Goal: Task Accomplishment & Management: Manage account settings

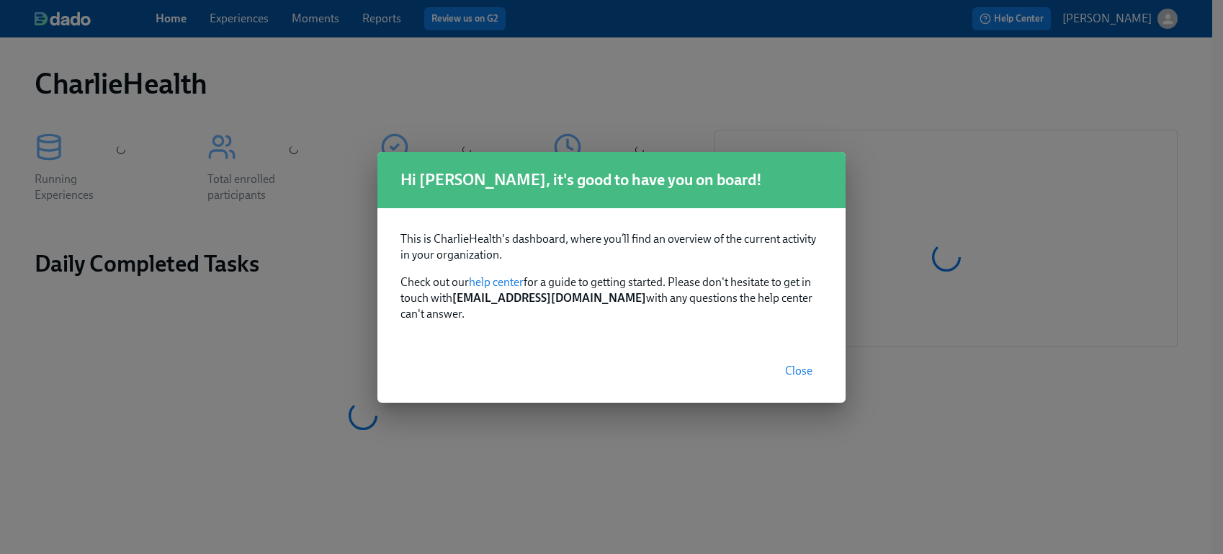
click at [808, 364] on span "Close" at bounding box center [798, 371] width 27 height 14
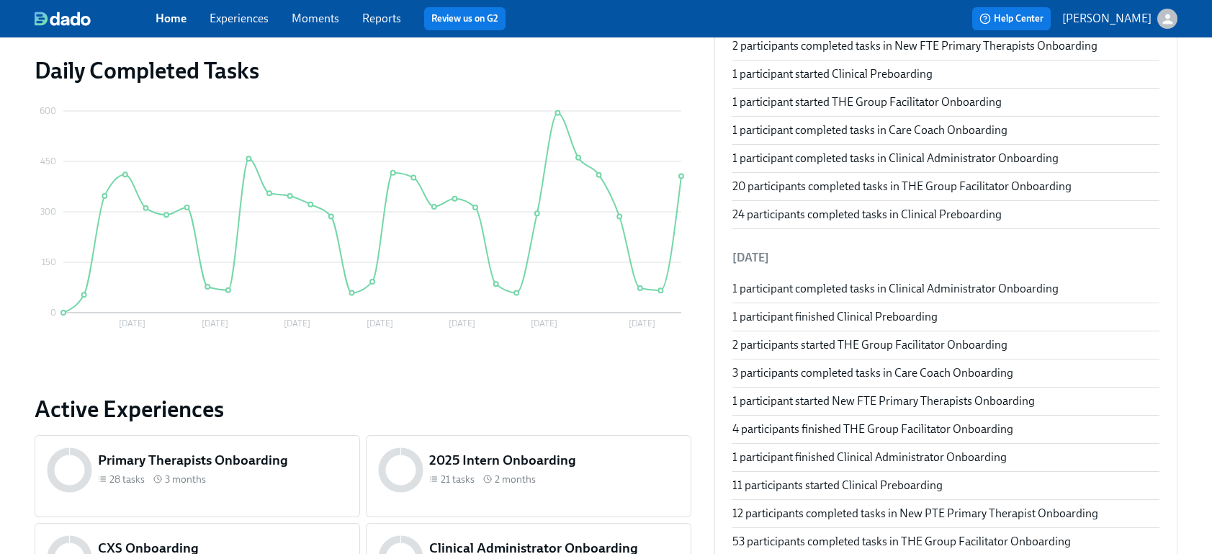
scroll to position [718, 0]
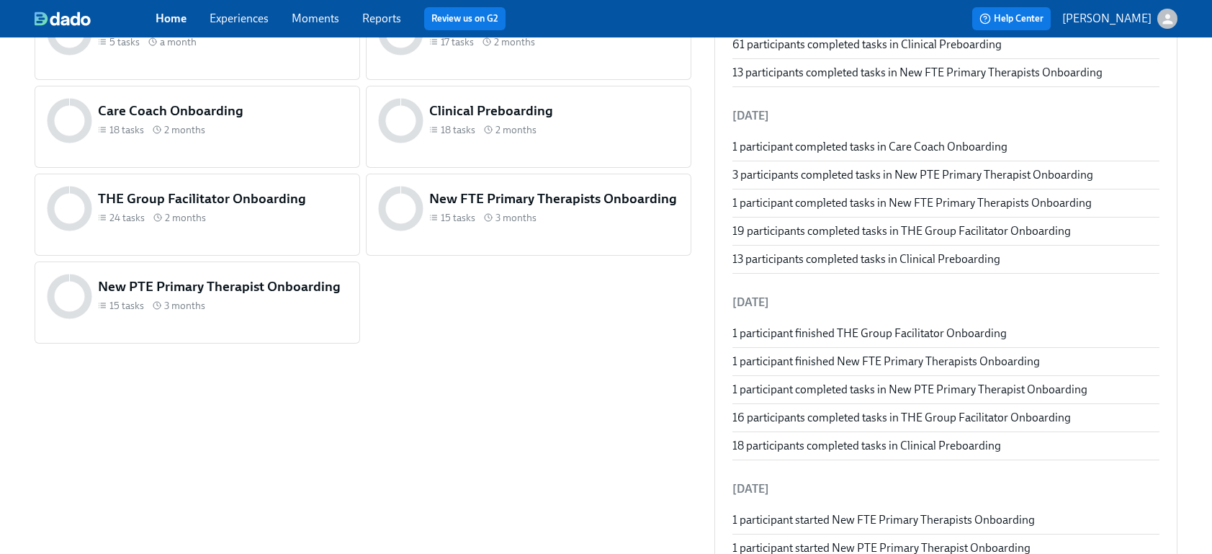
click at [255, 26] on span "Experiences" at bounding box center [239, 19] width 59 height 16
click at [238, 19] on link "Experiences" at bounding box center [239, 19] width 59 height 14
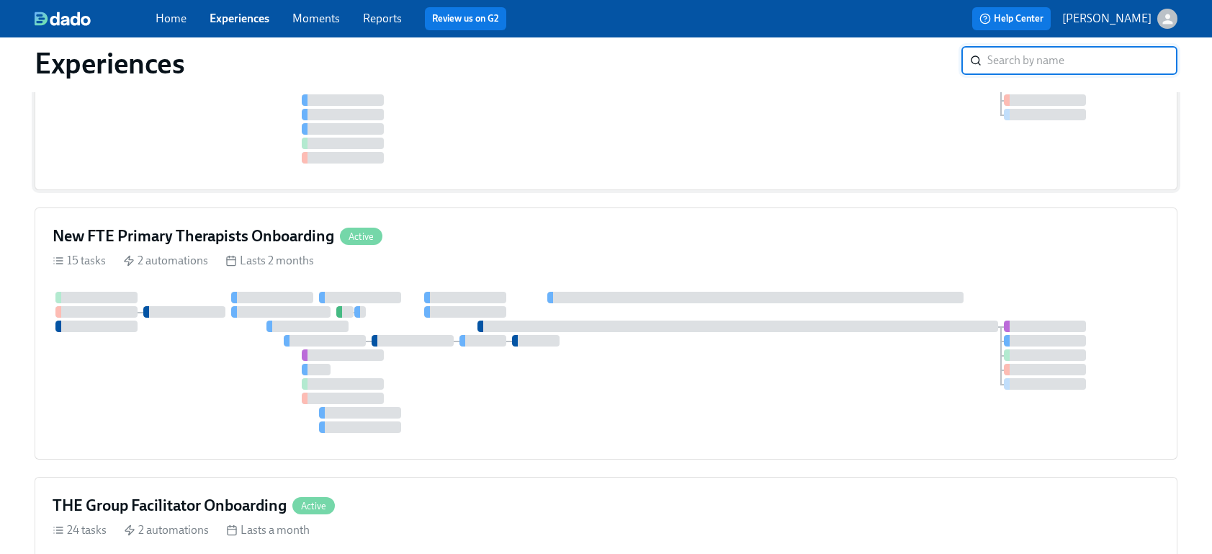
scroll to position [645, 0]
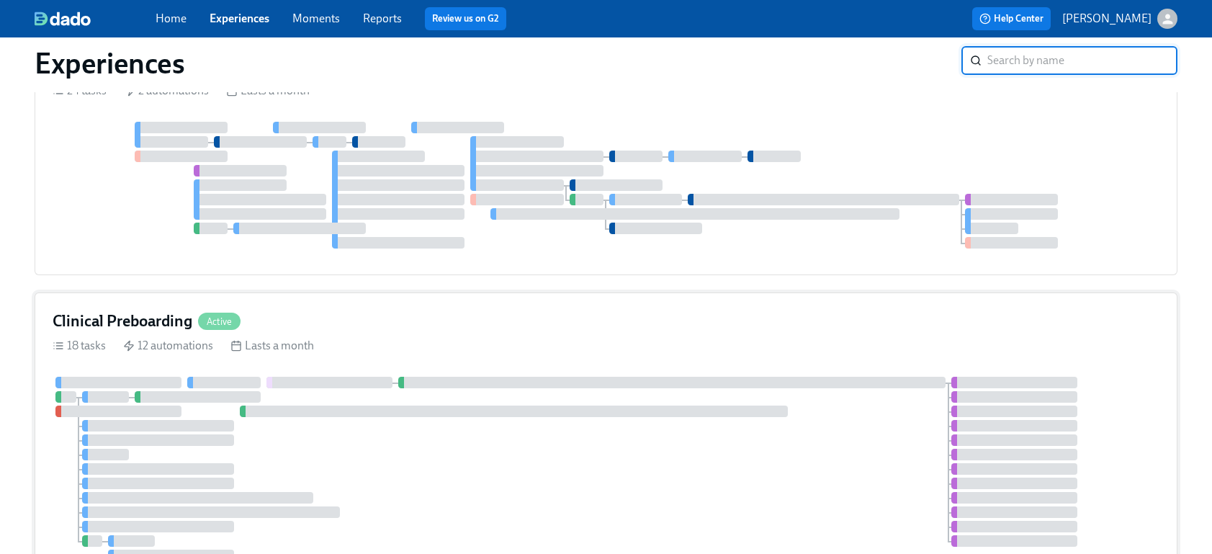
click at [416, 338] on div "18 tasks 12 automations Lasts a month" at bounding box center [606, 346] width 1107 height 16
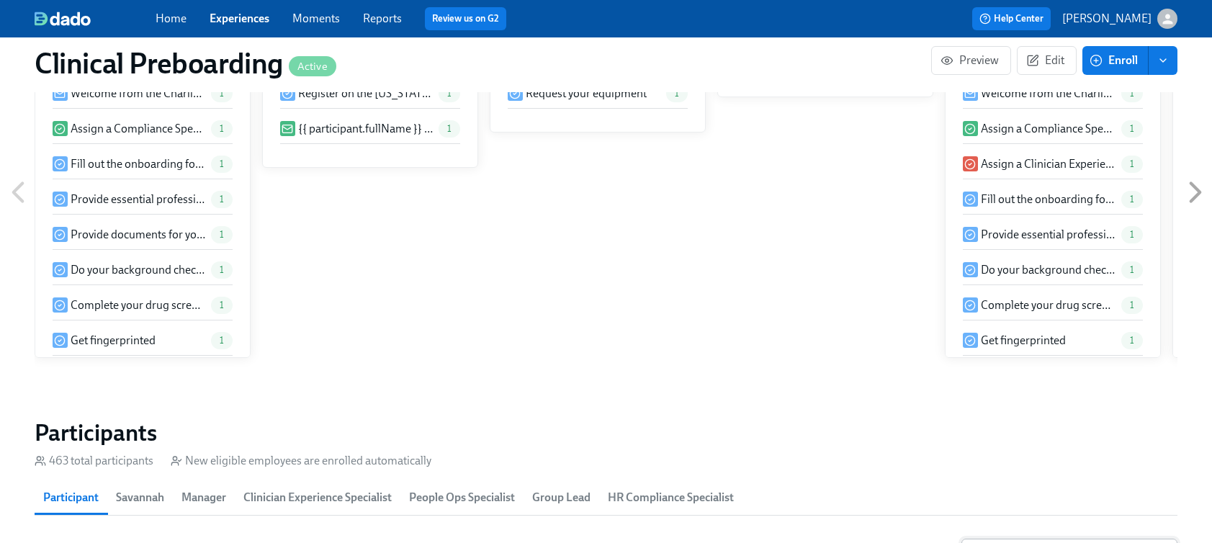
scroll to position [1517, 0]
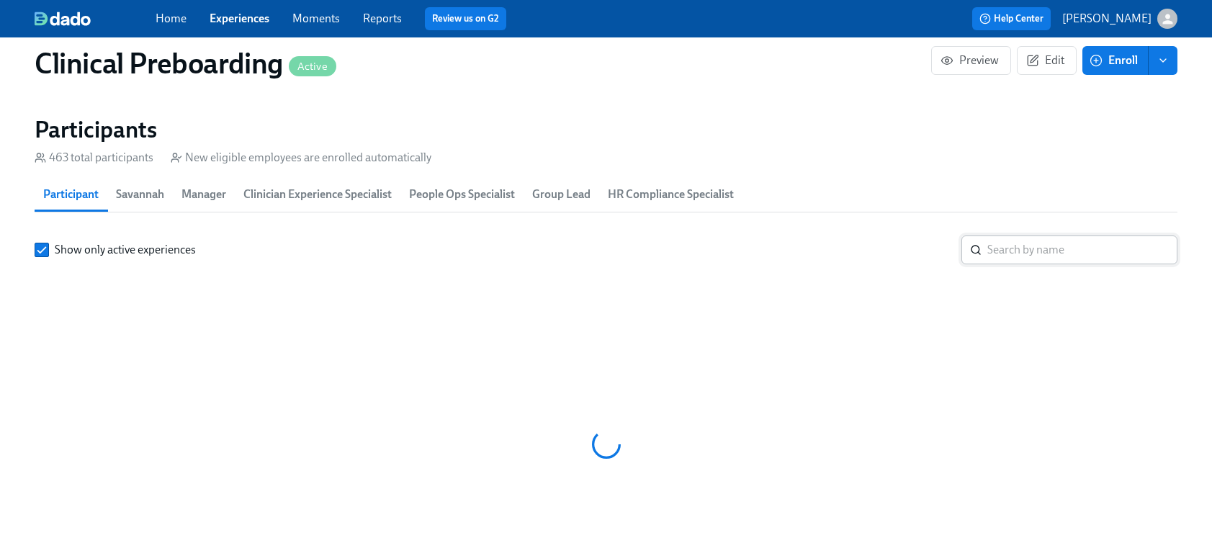
click at [1027, 250] on input "search" at bounding box center [1082, 249] width 190 height 29
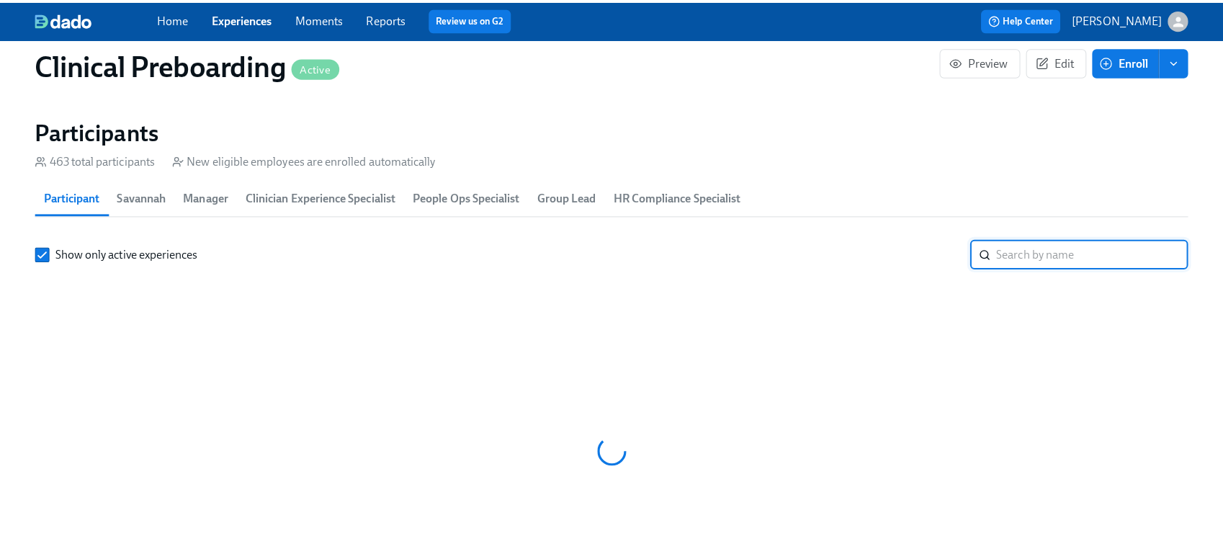
scroll to position [0, 17968]
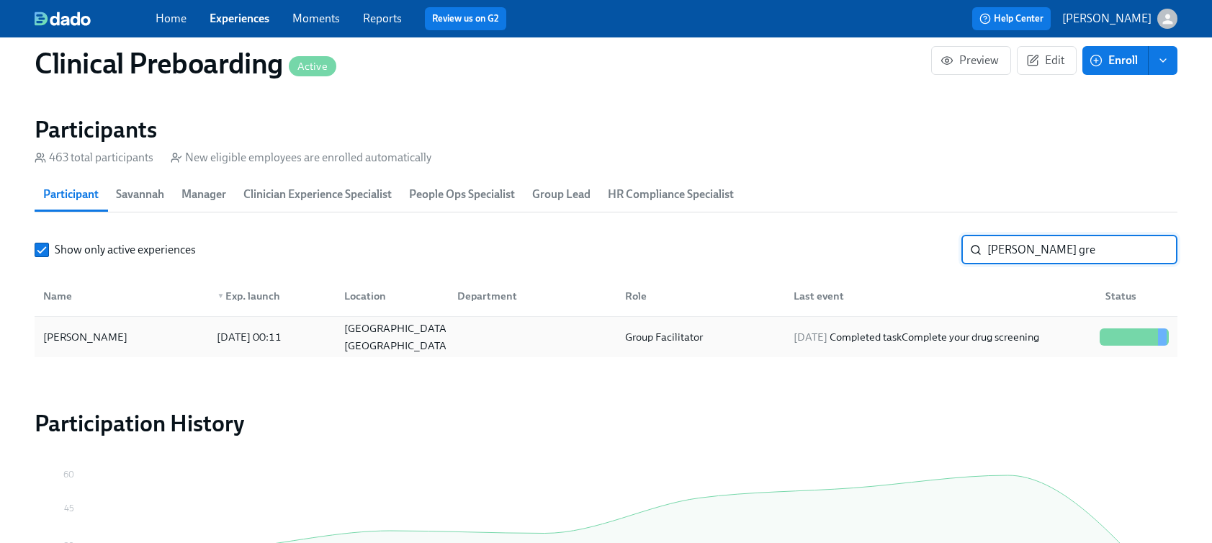
type input "[PERSON_NAME] gre"
click at [104, 336] on div "[PERSON_NAME]" at bounding box center [85, 336] width 96 height 17
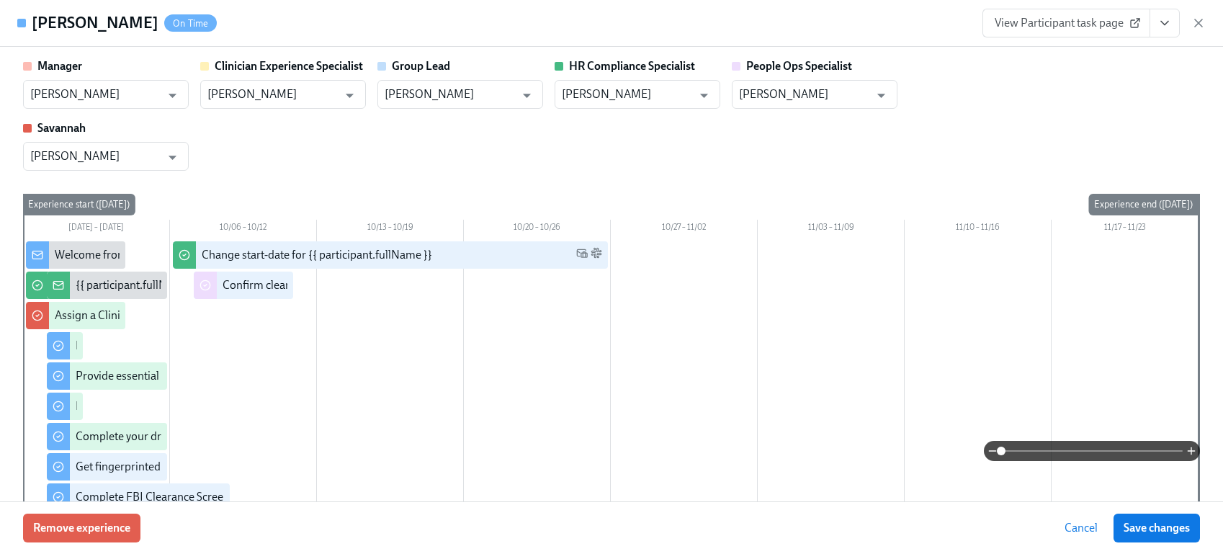
click at [1157, 25] on icon "View task page" at bounding box center [1164, 23] width 14 height 14
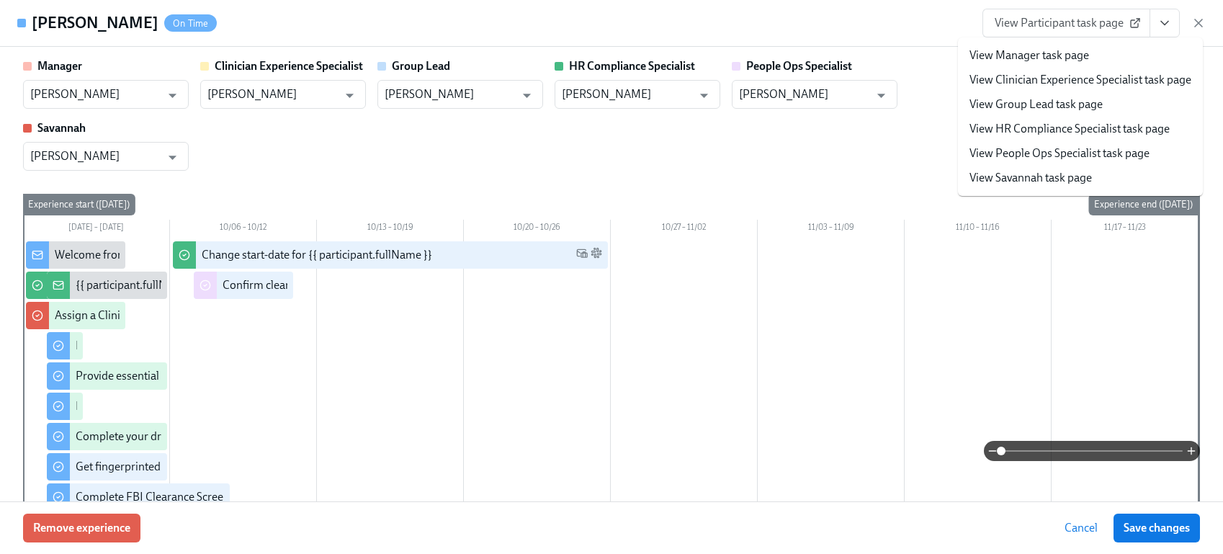
click at [891, 34] on div "[PERSON_NAME] On Time View Participant task page View Manager task page View Cl…" at bounding box center [611, 23] width 1223 height 47
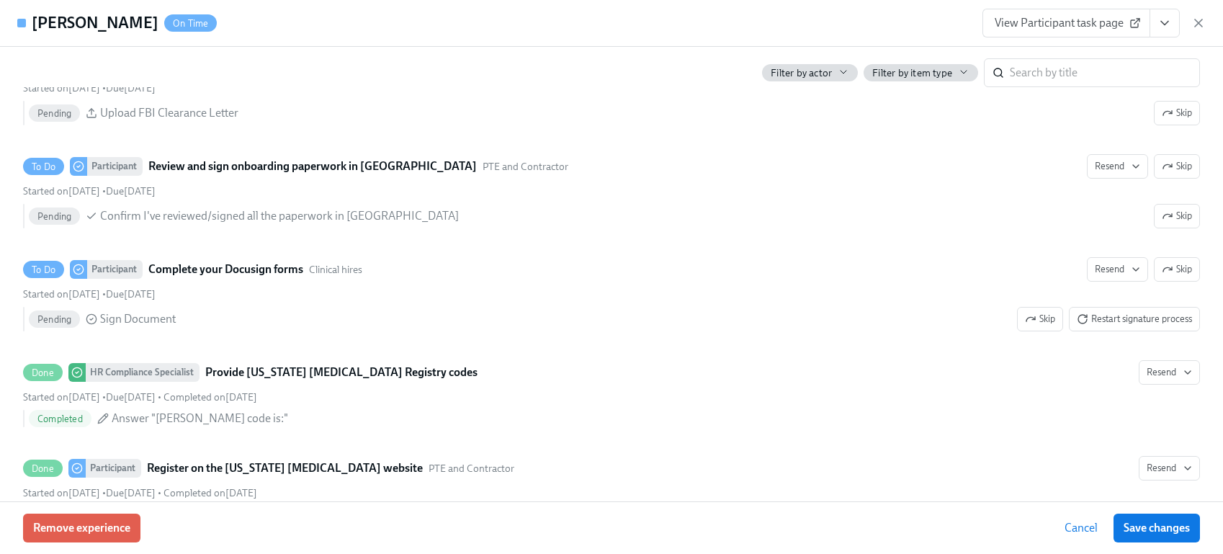
scroll to position [2129, 0]
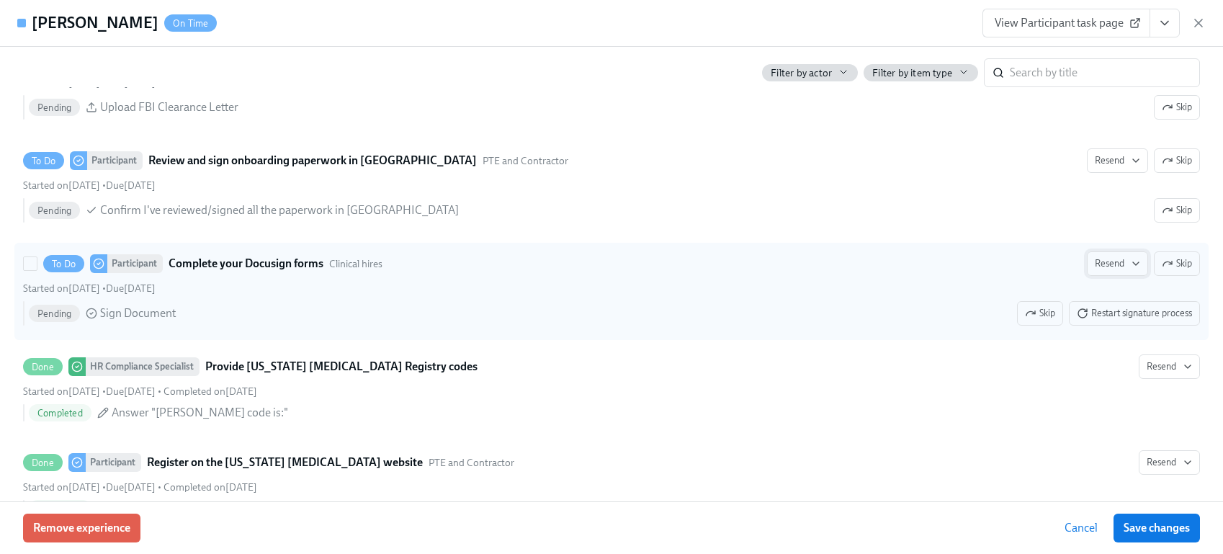
click at [1112, 265] on span "Resend" at bounding box center [1116, 263] width 45 height 14
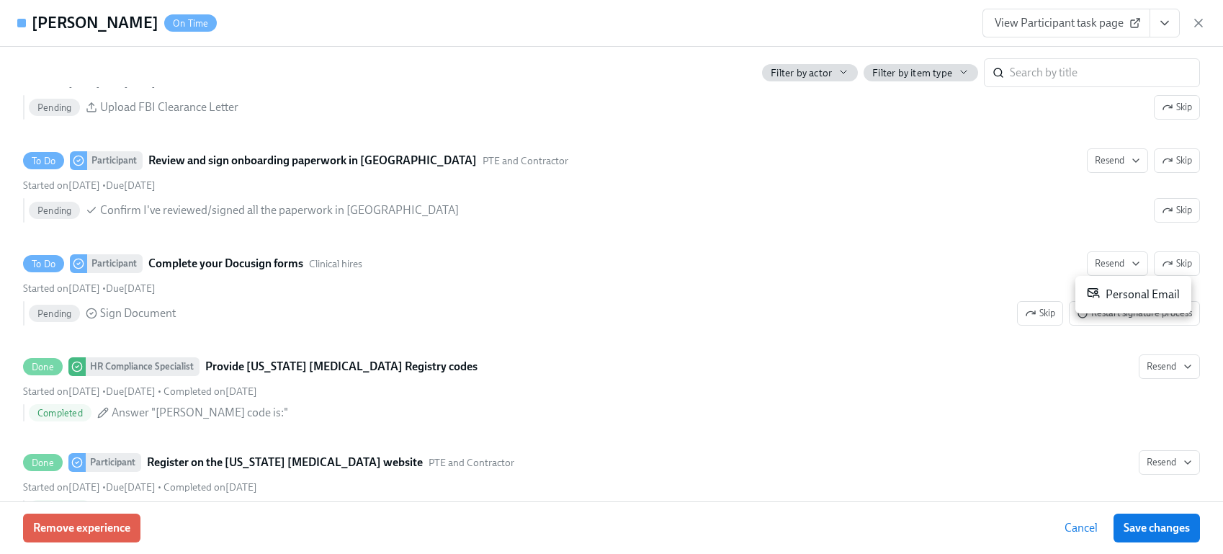
click at [1122, 291] on div "Personal Email" at bounding box center [1132, 294] width 93 height 17
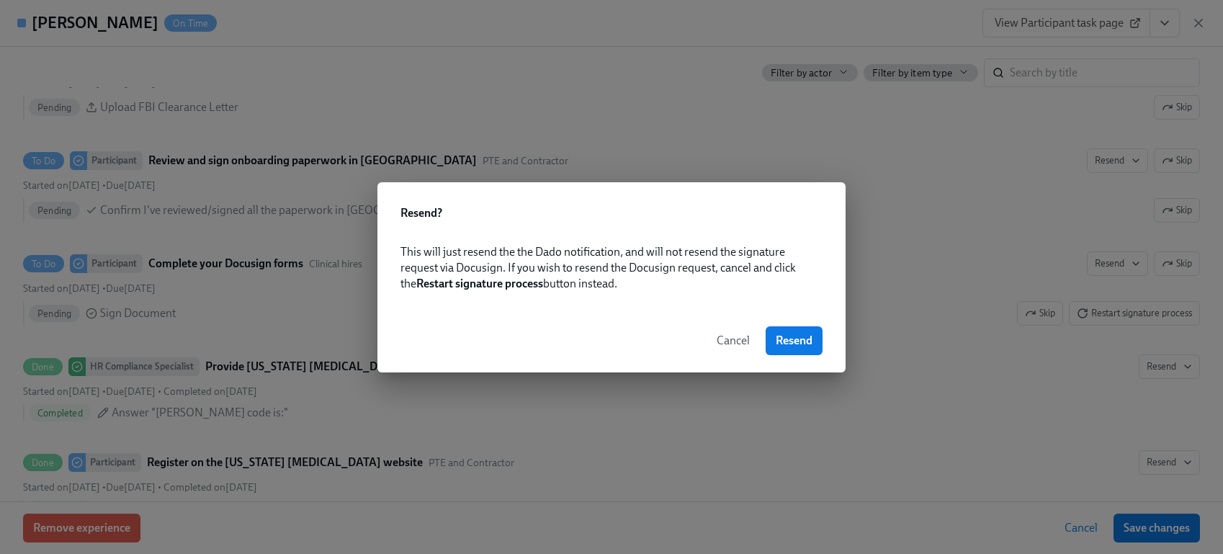
click at [733, 343] on span "Cancel" at bounding box center [732, 340] width 33 height 14
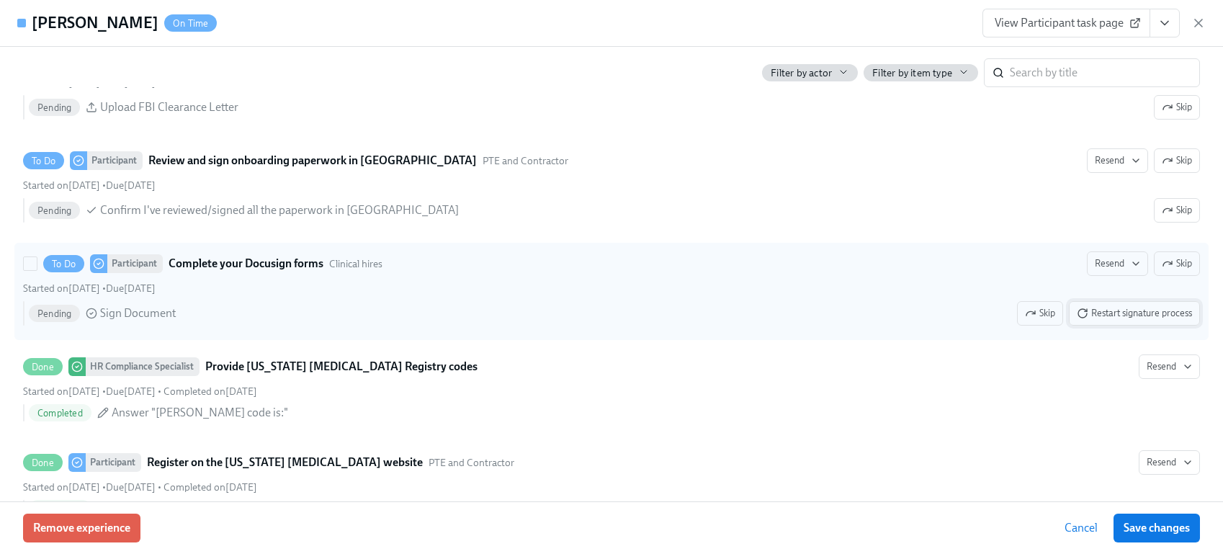
click at [1139, 310] on span "Restart signature process" at bounding box center [1133, 313] width 115 height 14
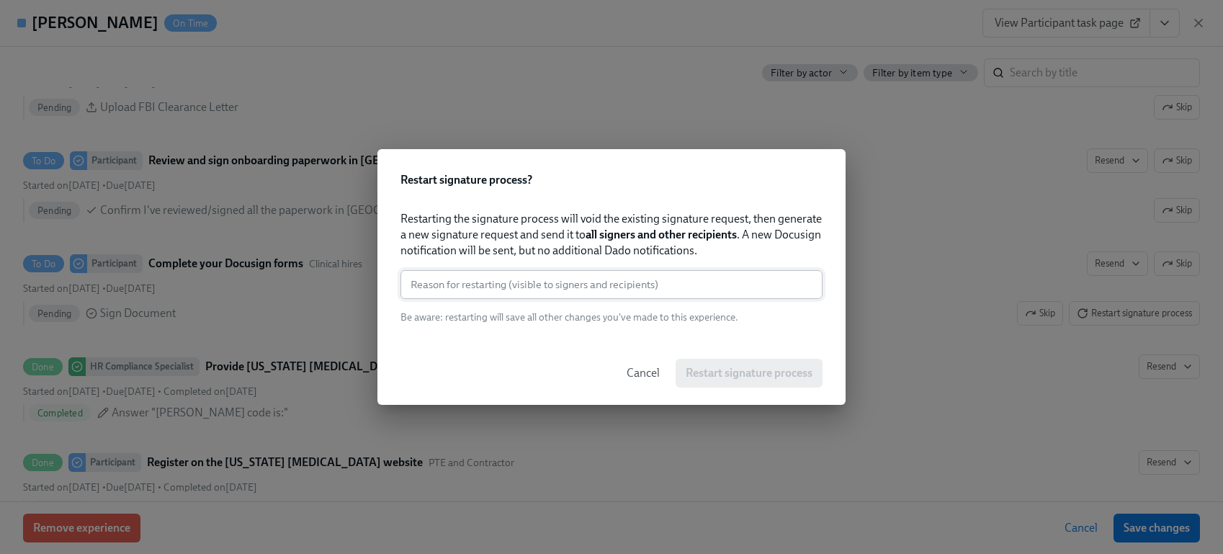
click at [719, 281] on input "text" at bounding box center [611, 284] width 422 height 29
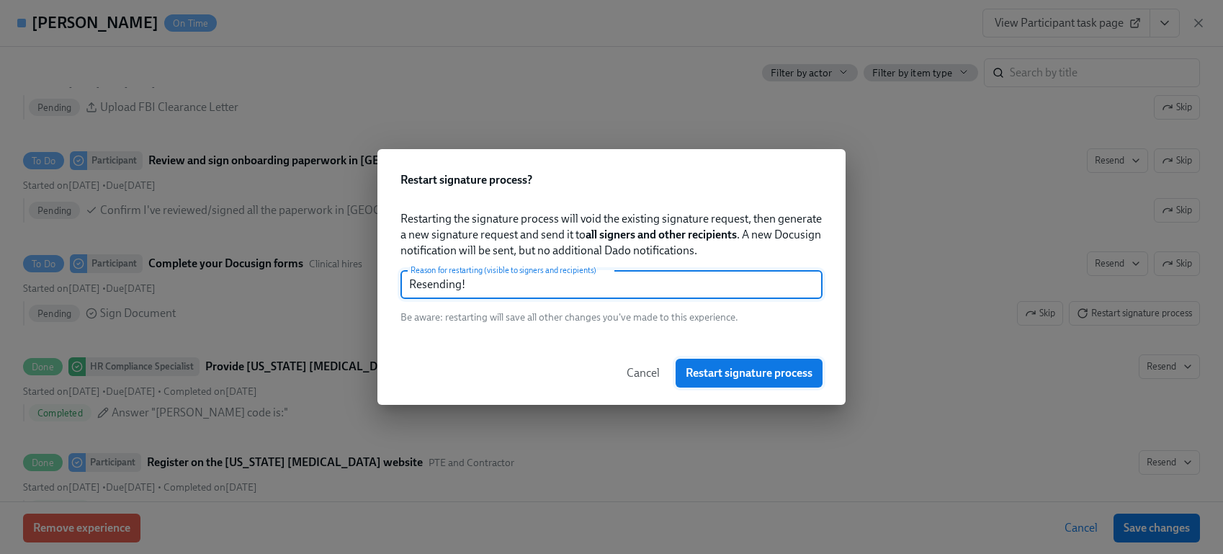
type input "Resending!"
click at [765, 371] on span "Restart signature process" at bounding box center [748, 373] width 127 height 14
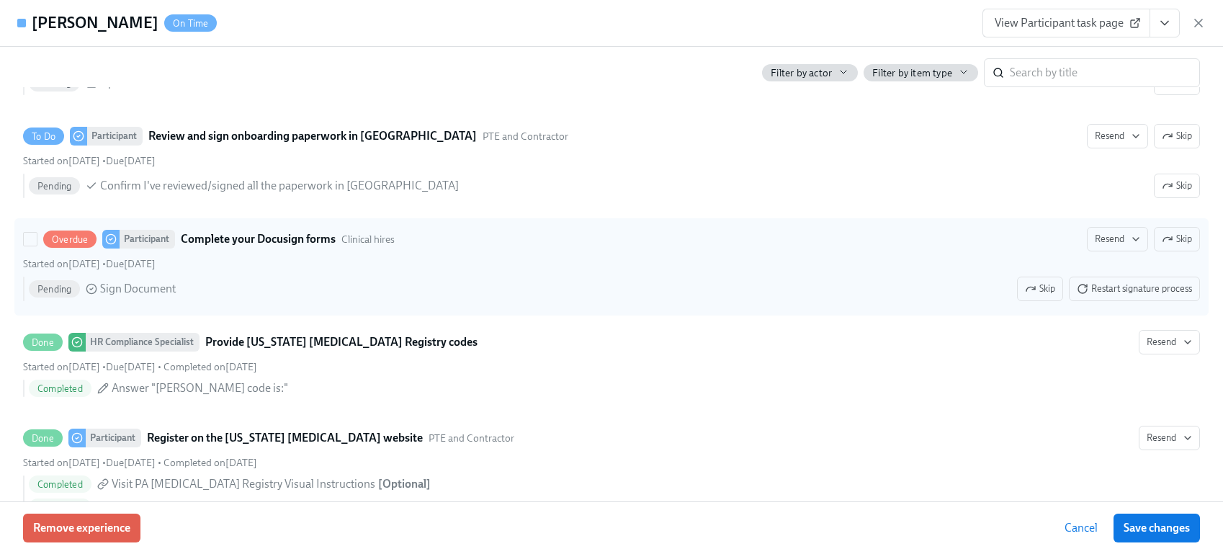
scroll to position [2163, 0]
